Goal: Information Seeking & Learning: Learn about a topic

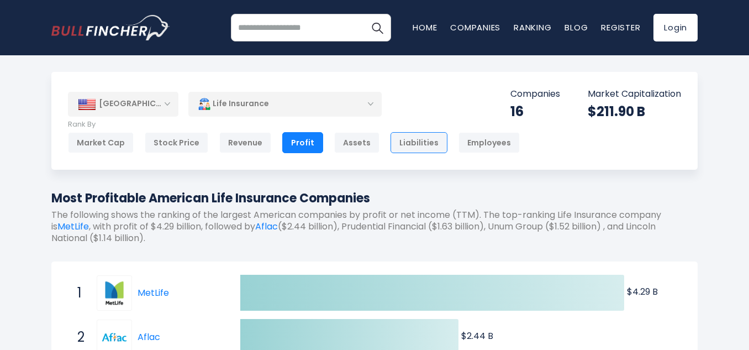
click at [409, 143] on div "Liabilities" at bounding box center [419, 142] width 57 height 21
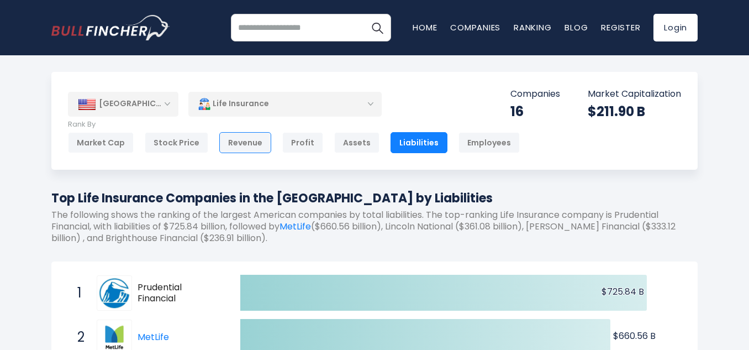
click at [241, 144] on div "Revenue" at bounding box center [245, 142] width 52 height 21
